Goal: Information Seeking & Learning: Compare options

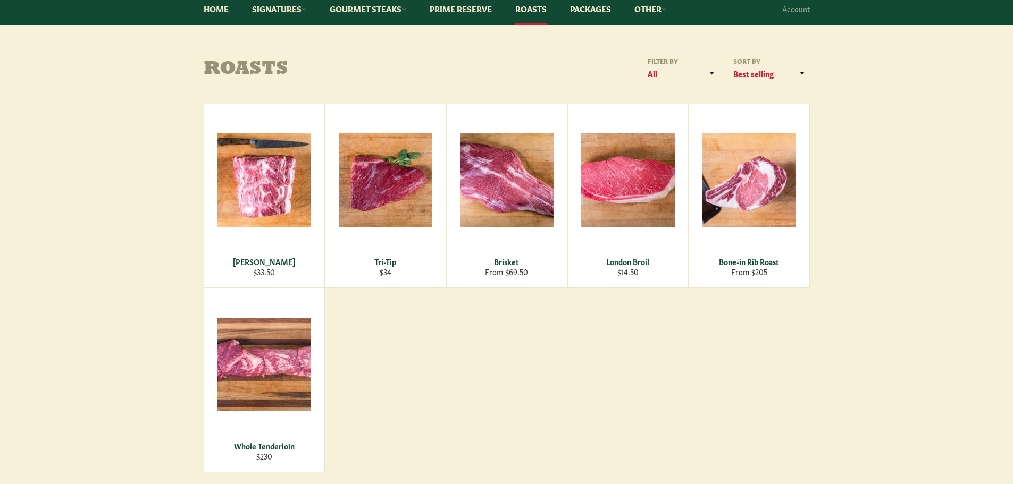
scroll to position [106, 0]
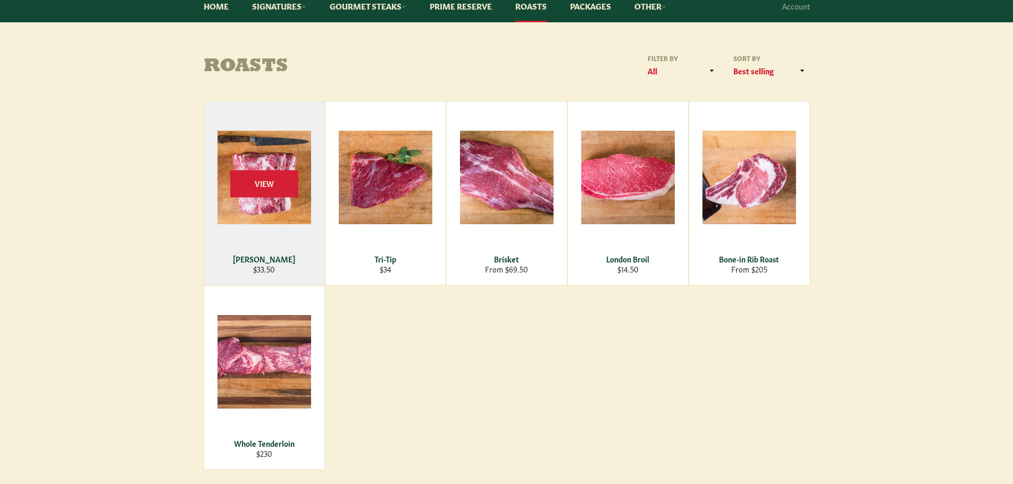
click at [261, 260] on div "[PERSON_NAME]" at bounding box center [264, 259] width 107 height 10
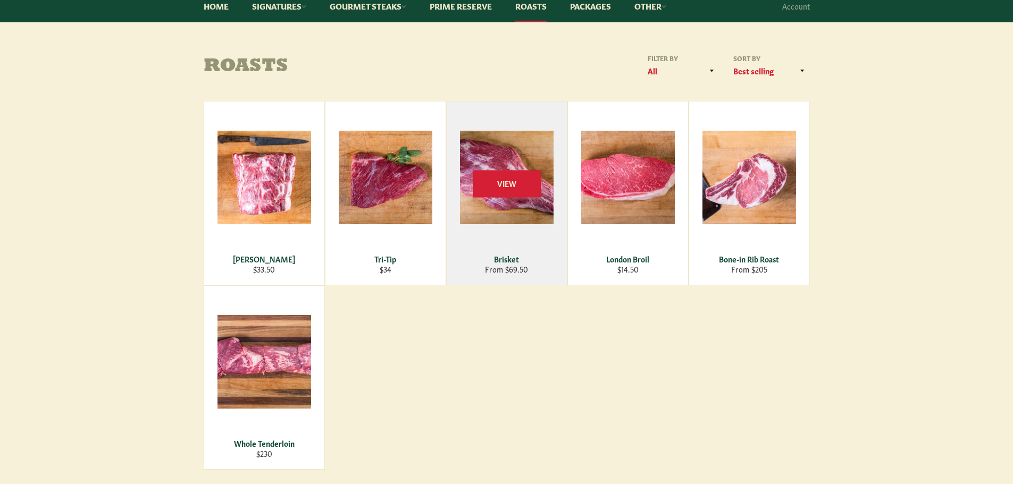
click at [506, 257] on div "Brisket" at bounding box center [506, 259] width 107 height 10
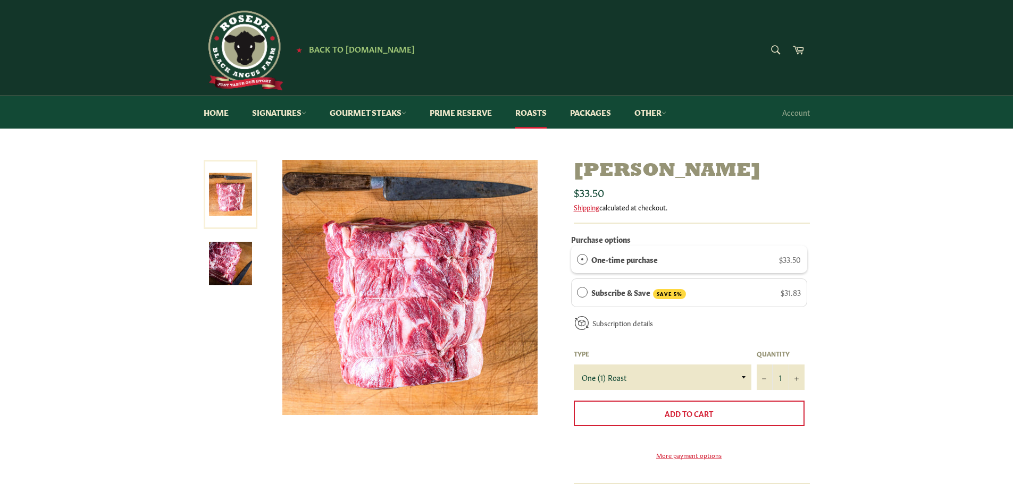
click at [224, 270] on img at bounding box center [230, 263] width 43 height 43
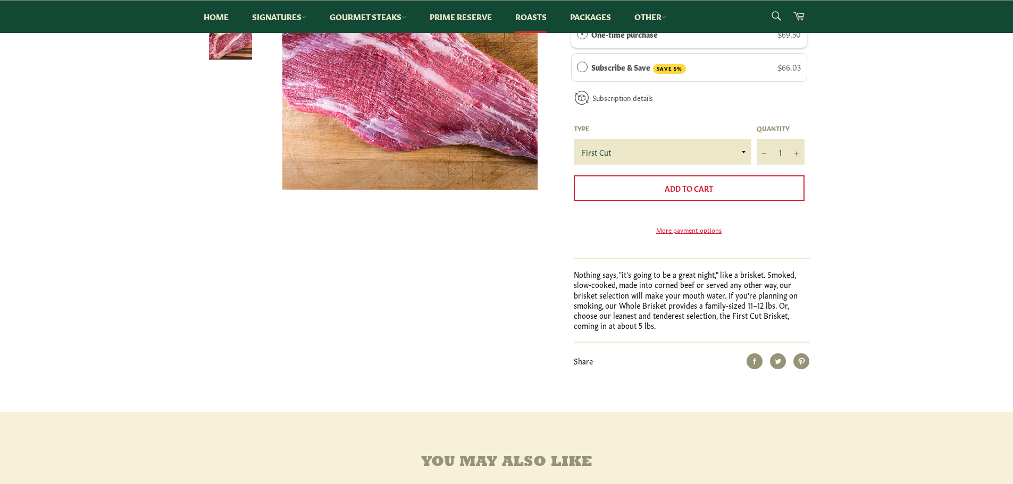
scroll to position [106, 0]
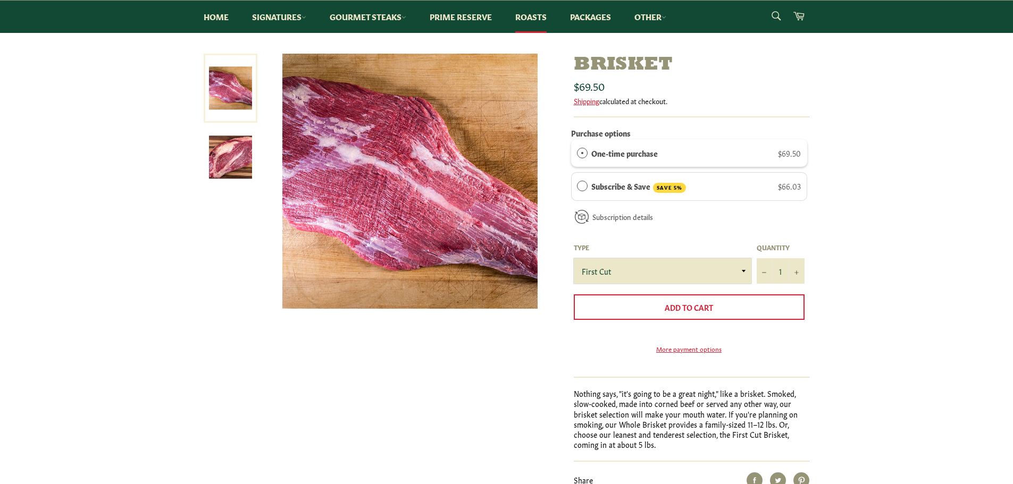
click at [741, 273] on select "First Cut Whole" at bounding box center [663, 271] width 178 height 26
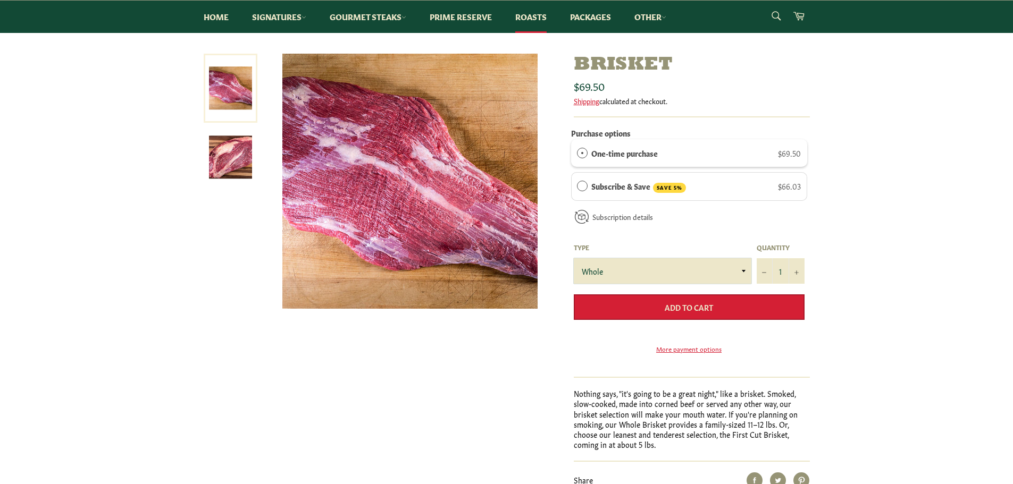
click at [574, 258] on select "First Cut Whole" at bounding box center [663, 271] width 178 height 26
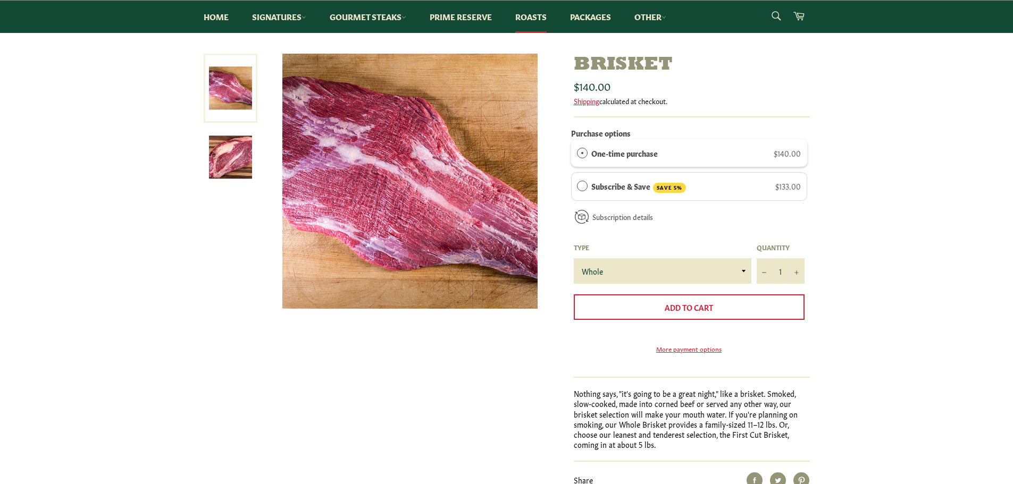
click at [215, 152] on img at bounding box center [230, 157] width 43 height 43
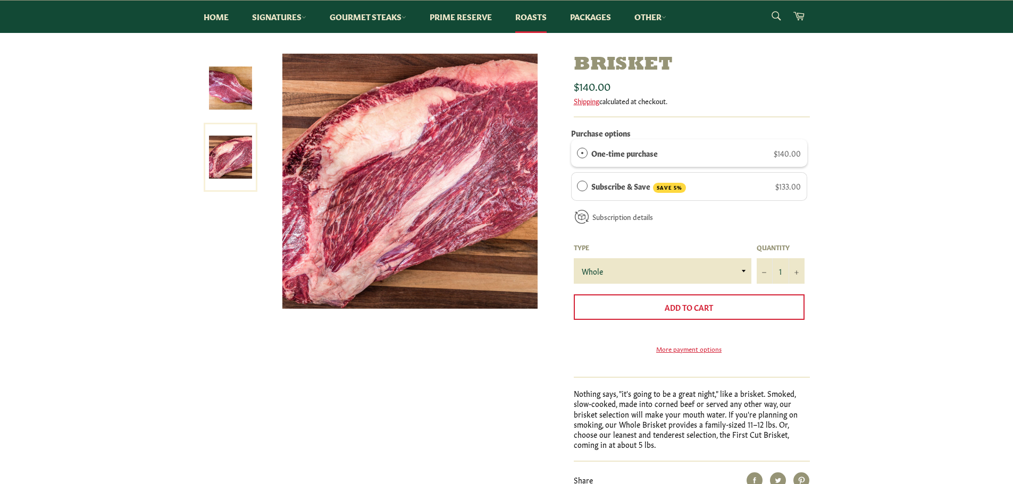
click at [222, 102] on img at bounding box center [230, 87] width 43 height 43
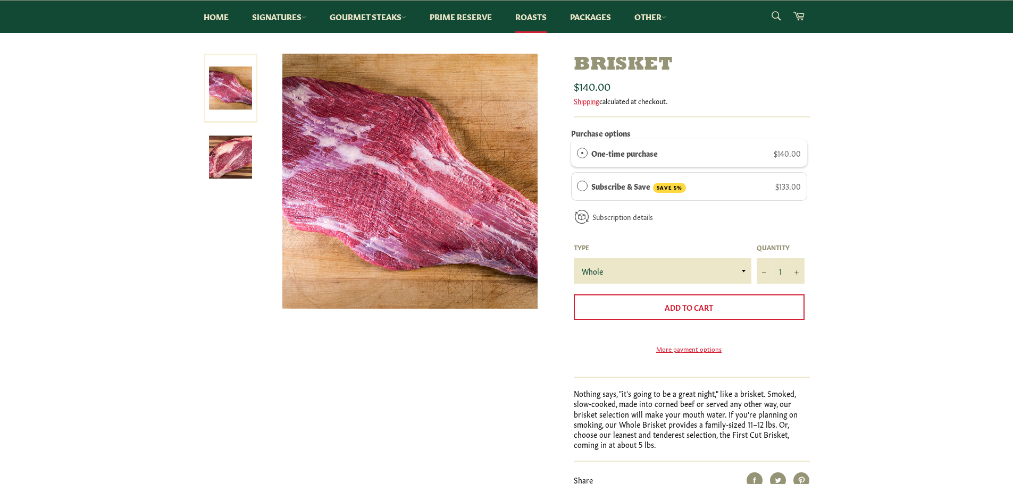
click at [223, 144] on img at bounding box center [230, 157] width 43 height 43
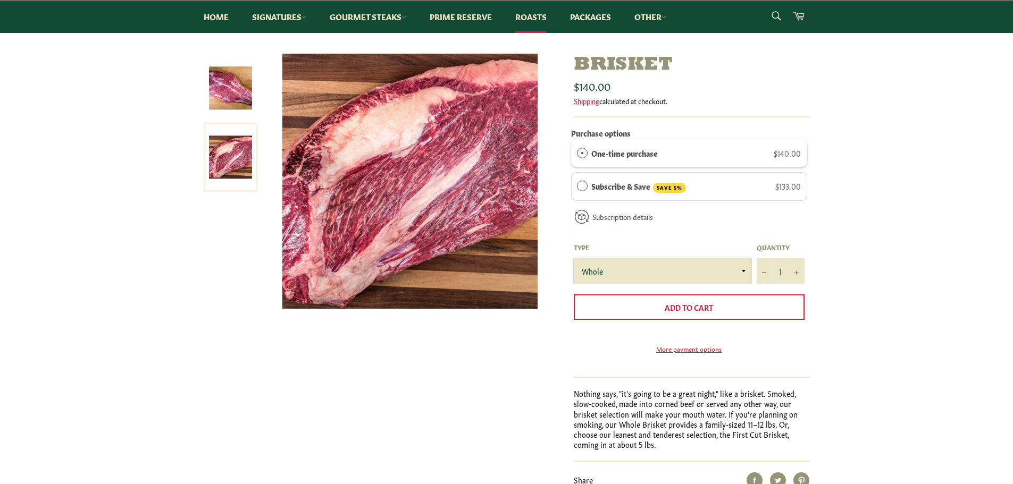
click at [744, 272] on select "First Cut Whole" at bounding box center [663, 271] width 178 height 26
select select "First Cut"
click at [574, 258] on select "First Cut Whole" at bounding box center [663, 271] width 178 height 26
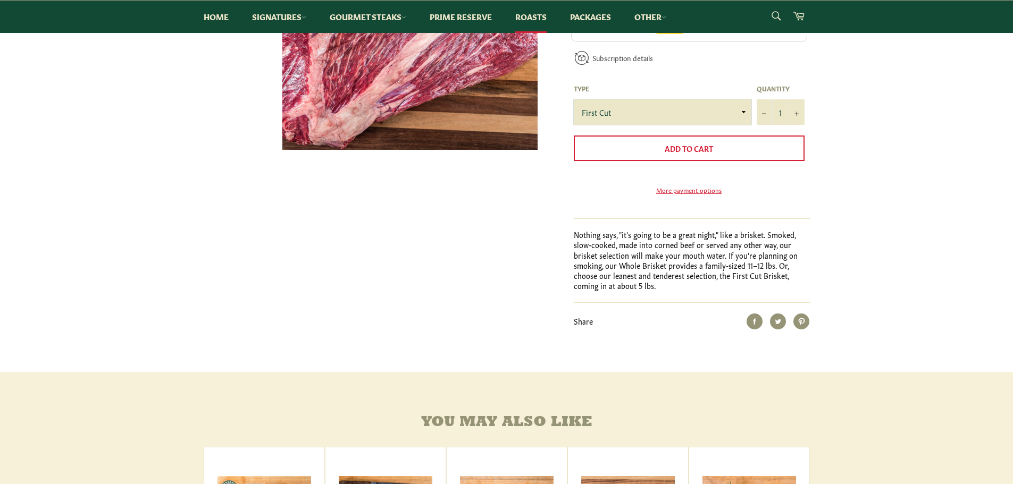
scroll to position [425, 0]
